Goal: Task Accomplishment & Management: Use online tool/utility

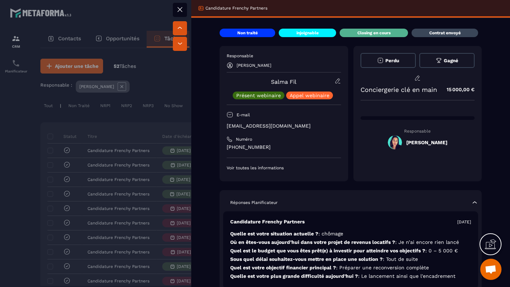
scroll to position [321, 0]
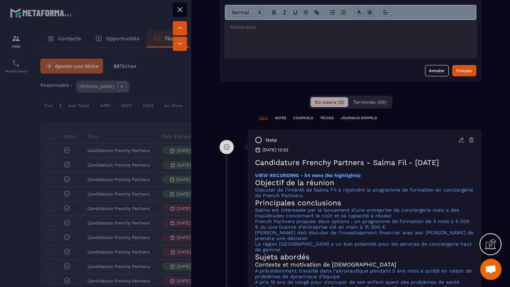
click at [181, 10] on icon at bounding box center [180, 9] width 8 height 8
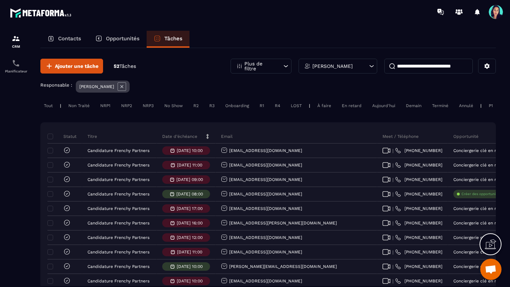
click at [426, 67] on input at bounding box center [428, 66] width 88 height 15
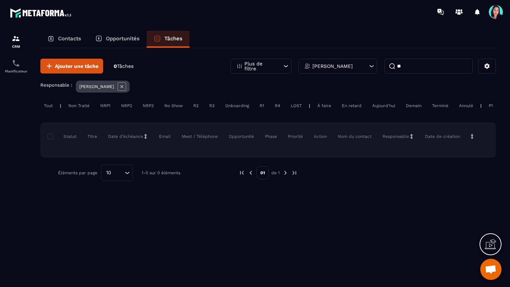
type input "*"
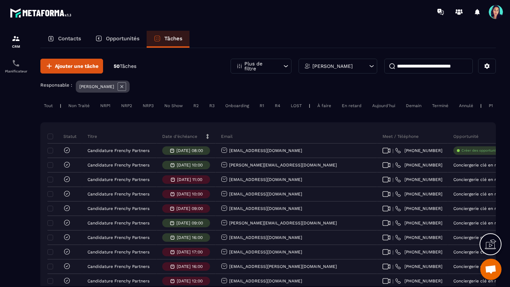
click at [125, 85] on icon at bounding box center [121, 86] width 8 height 8
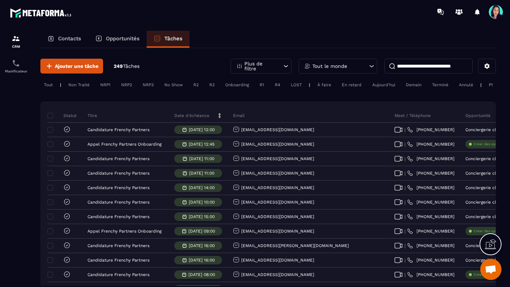
click at [406, 70] on input at bounding box center [428, 66] width 88 height 15
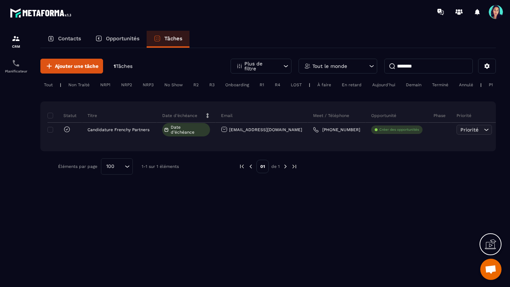
click at [402, 67] on input "********" at bounding box center [428, 66] width 88 height 15
click at [421, 66] on input "********" at bounding box center [428, 66] width 88 height 15
type input "*"
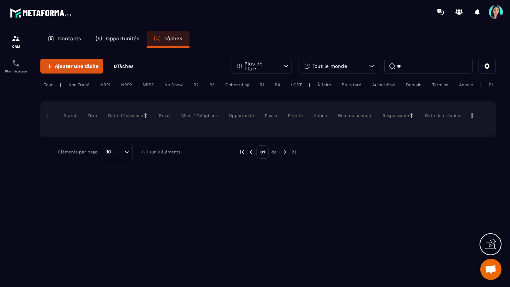
type input "*"
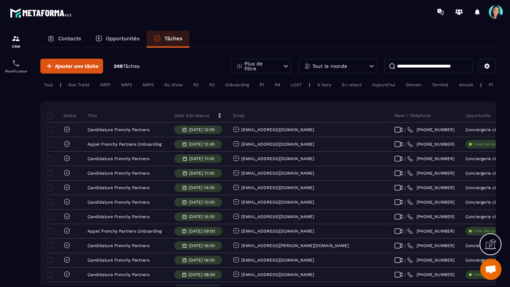
click at [370, 65] on icon at bounding box center [371, 66] width 7 height 7
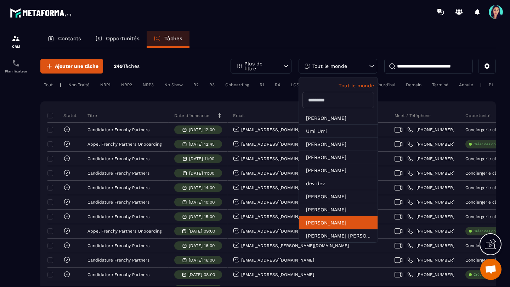
click at [323, 222] on li "[PERSON_NAME]" at bounding box center [338, 223] width 79 height 13
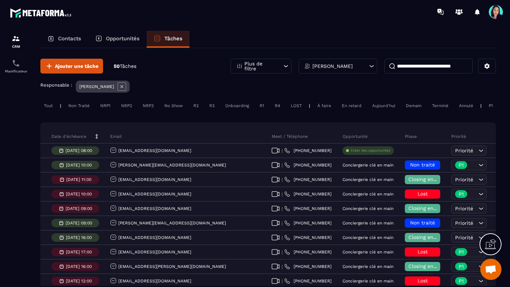
click at [371, 65] on icon at bounding box center [371, 66] width 7 height 7
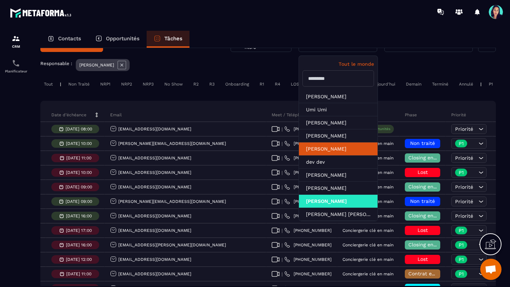
scroll to position [27, 0]
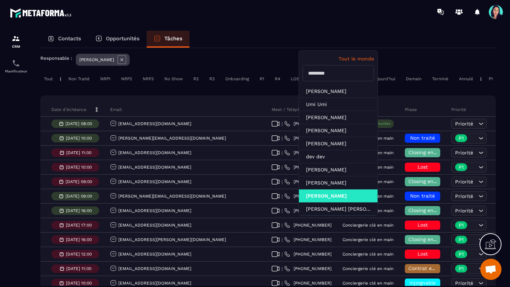
click at [263, 61] on div "Responsable : [PERSON_NAME]" at bounding box center [267, 61] width 455 height 14
